Goal: Transaction & Acquisition: Purchase product/service

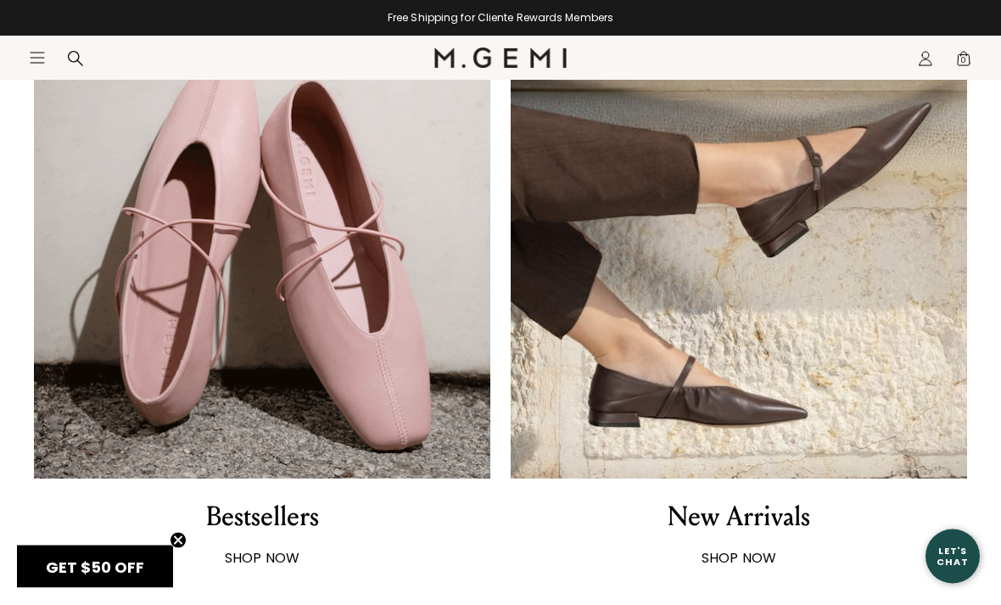
scroll to position [1028, 0]
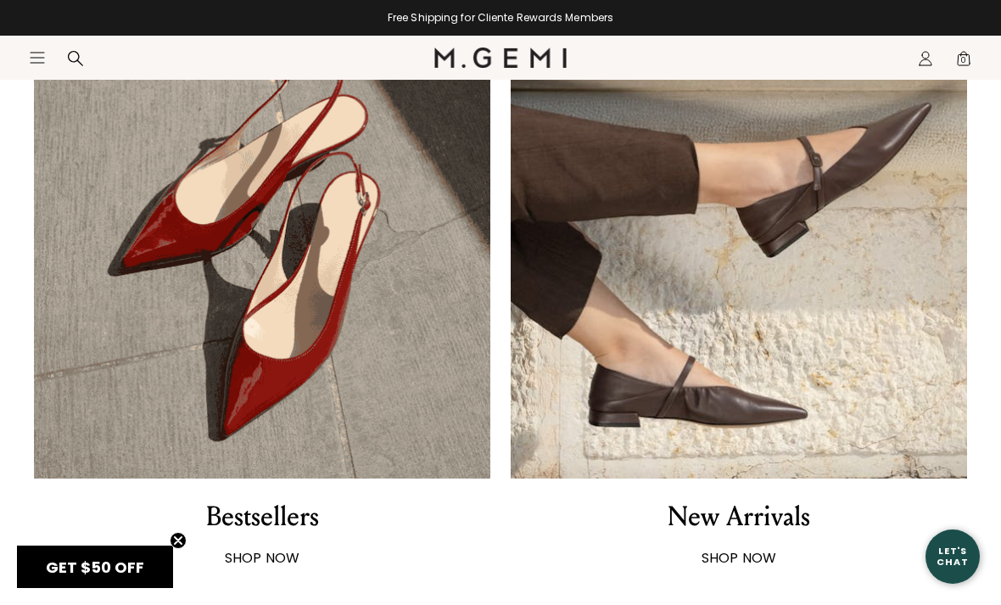
click at [748, 561] on strong "SHOP NOW" at bounding box center [740, 558] width 76 height 20
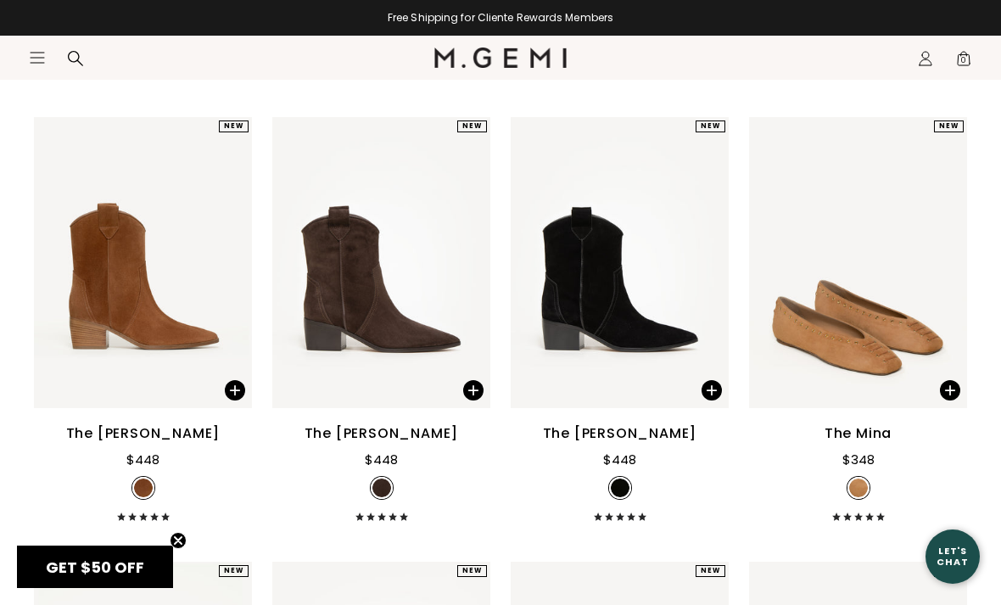
scroll to position [2429, 0]
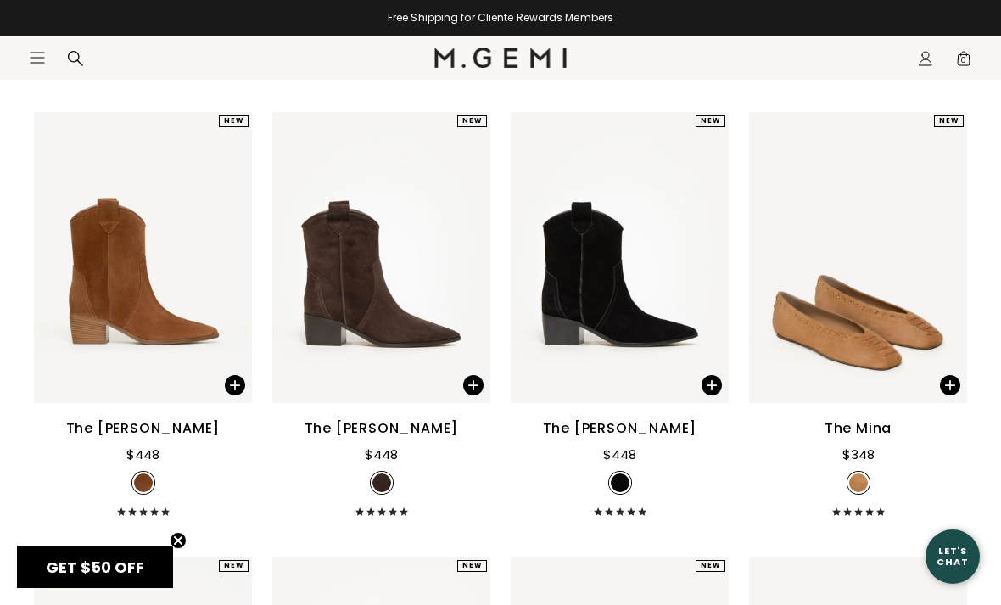
click at [715, 512] on div "The [PERSON_NAME] $448" at bounding box center [620, 467] width 218 height 98
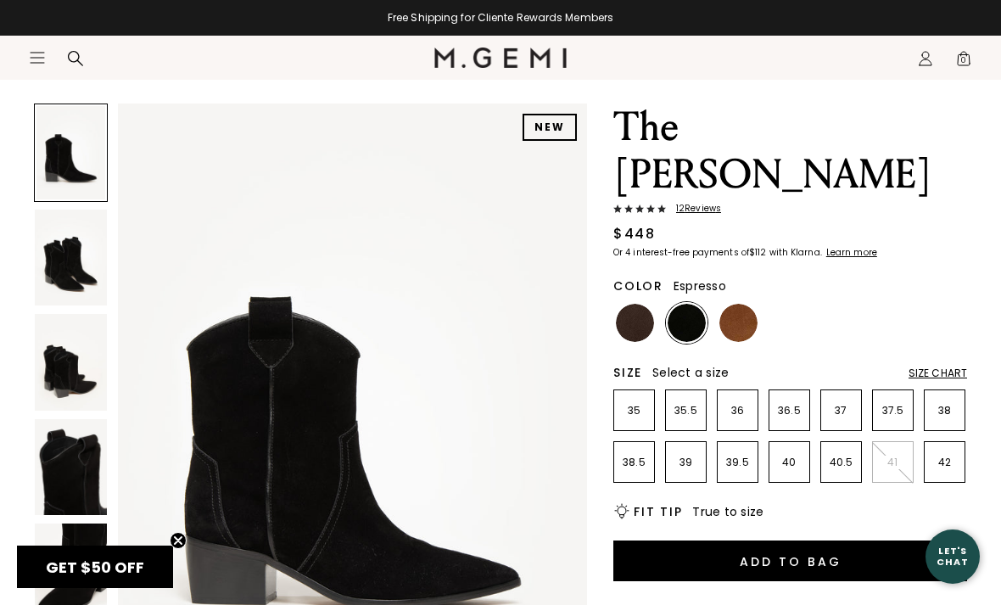
click at [634, 304] on img at bounding box center [635, 323] width 38 height 38
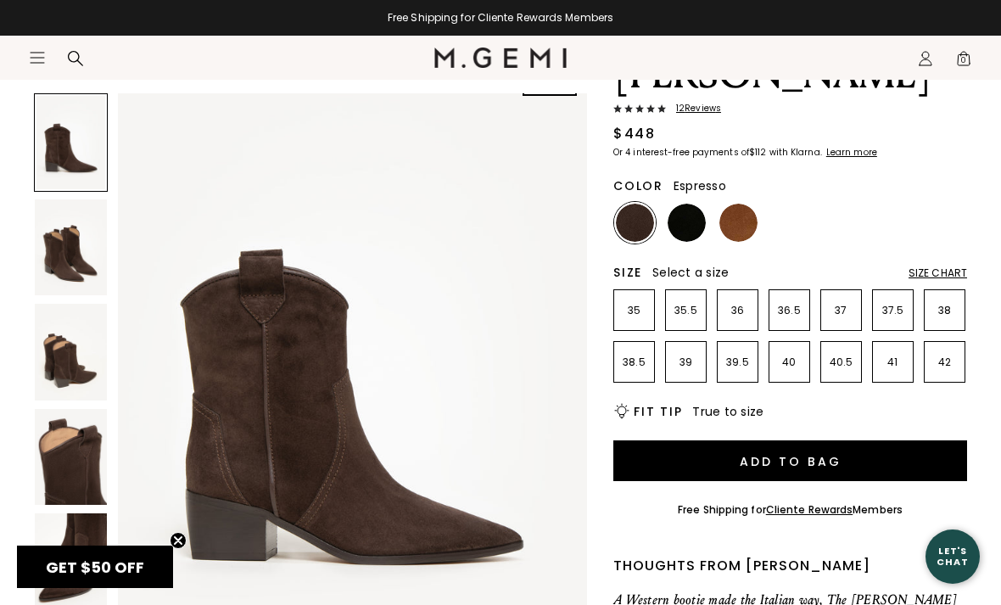
scroll to position [168, 0]
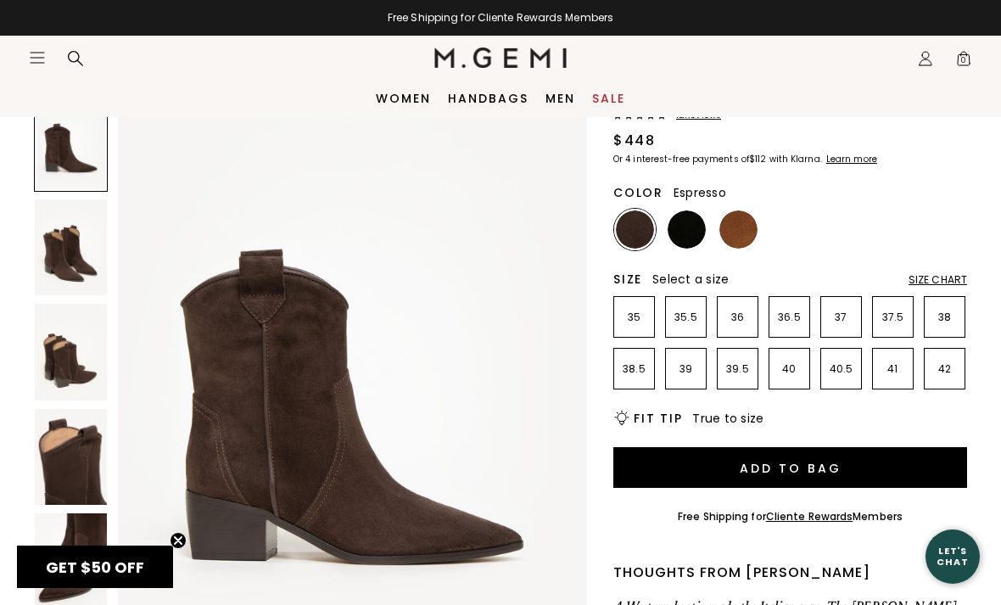
click at [94, 568] on img at bounding box center [71, 561] width 72 height 97
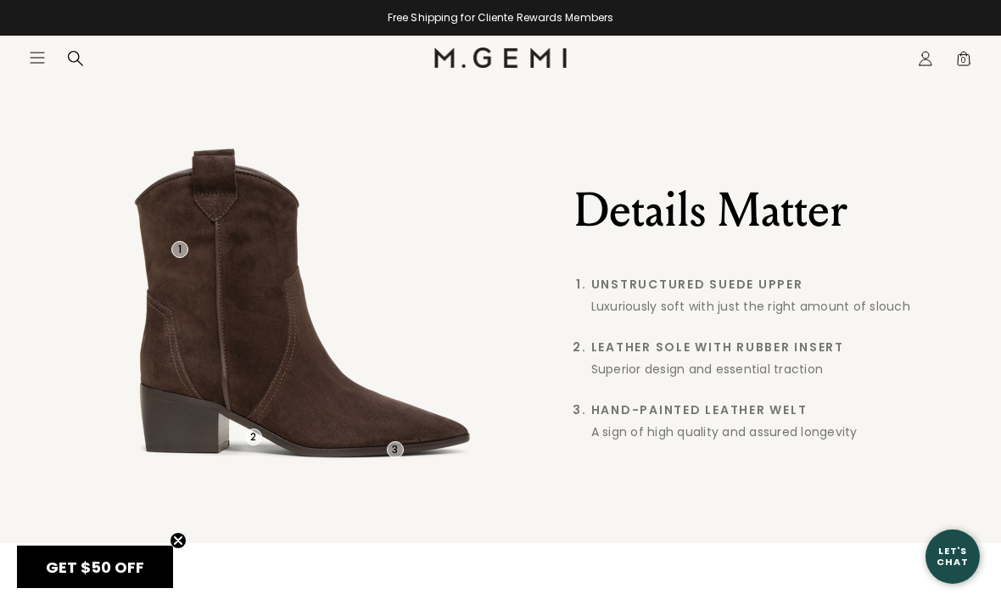
scroll to position [1325, 0]
